Goal: Task Accomplishment & Management: Use online tool/utility

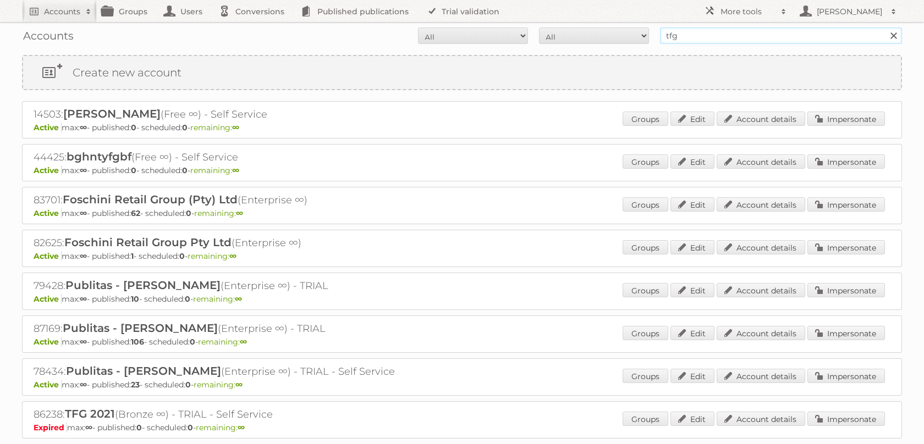
click at [700, 34] on input "tfg" at bounding box center [781, 35] width 242 height 16
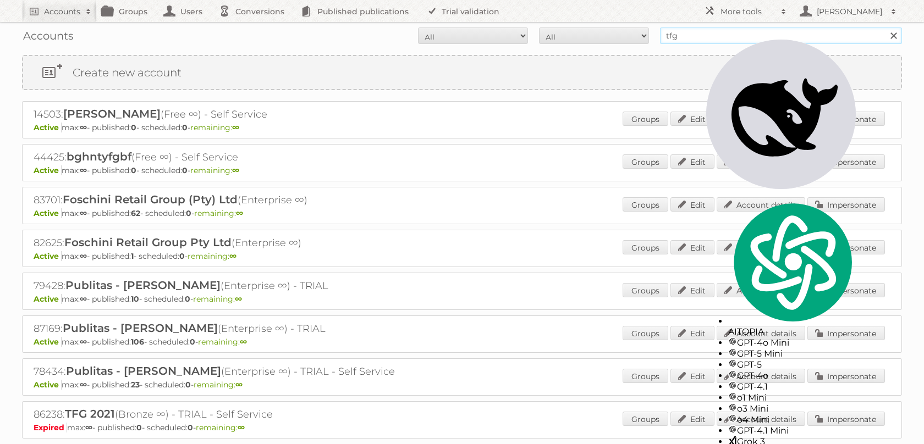
click at [700, 34] on input "tfg" at bounding box center [781, 35] width 242 height 16
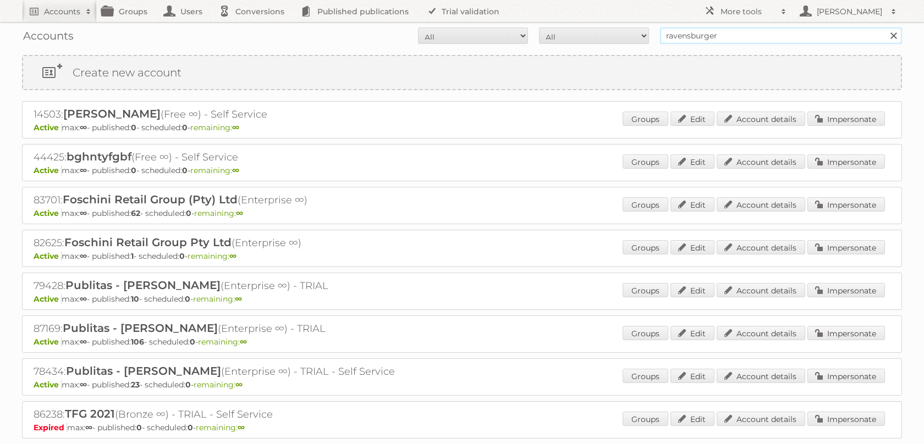
type input "ravensburger"
click at [885, 27] on input "Search" at bounding box center [893, 35] width 16 height 16
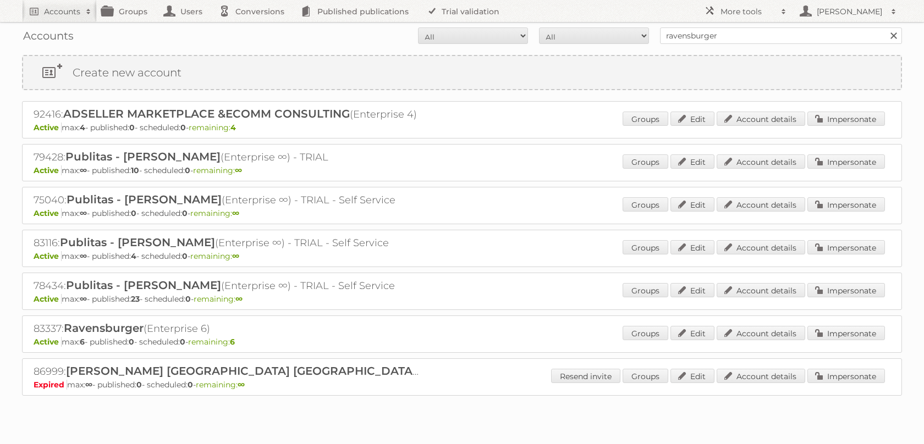
scroll to position [59, 0]
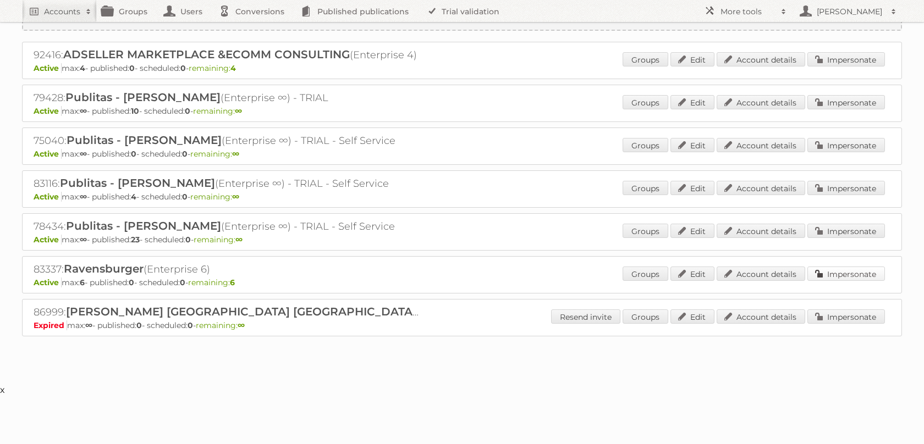
click at [826, 281] on link "Impersonate" at bounding box center [846, 274] width 78 height 14
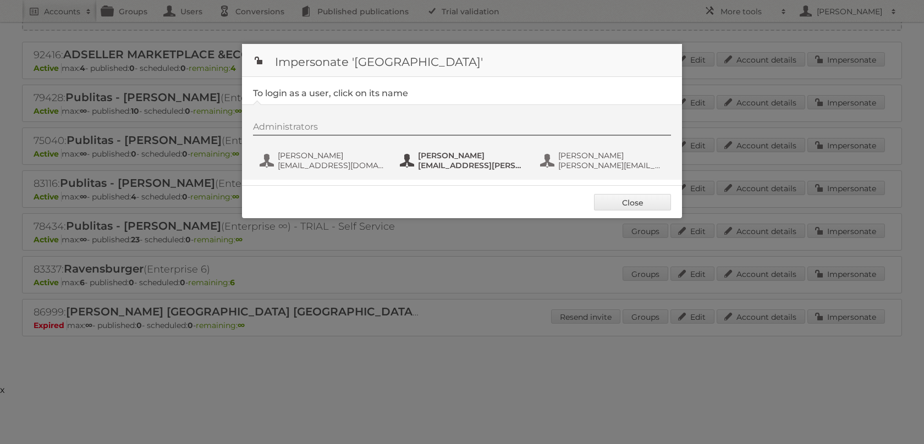
click at [456, 156] on span "Phil Wrzesinski" at bounding box center [471, 156] width 107 height 10
